Goal: Book appointment/travel/reservation

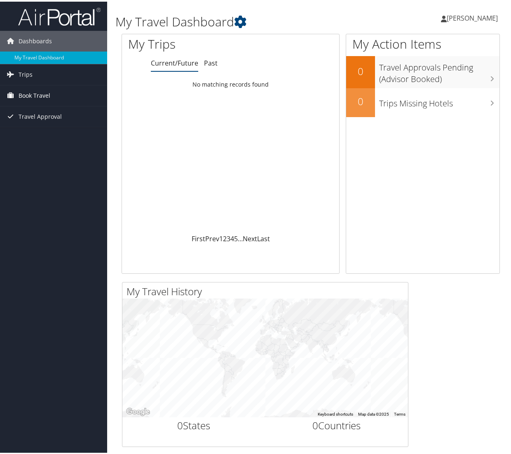
click at [26, 92] on span "Book Travel" at bounding box center [35, 94] width 32 height 21
click at [31, 124] on link "Book/Manage Online Trips" at bounding box center [53, 123] width 107 height 12
click at [89, 220] on div "Dashboards My Travel Dashboard Trips Current/Future Trips Past Trips Trips Miss…" at bounding box center [257, 397] width 514 height 794
